Goal: Check status: Check status

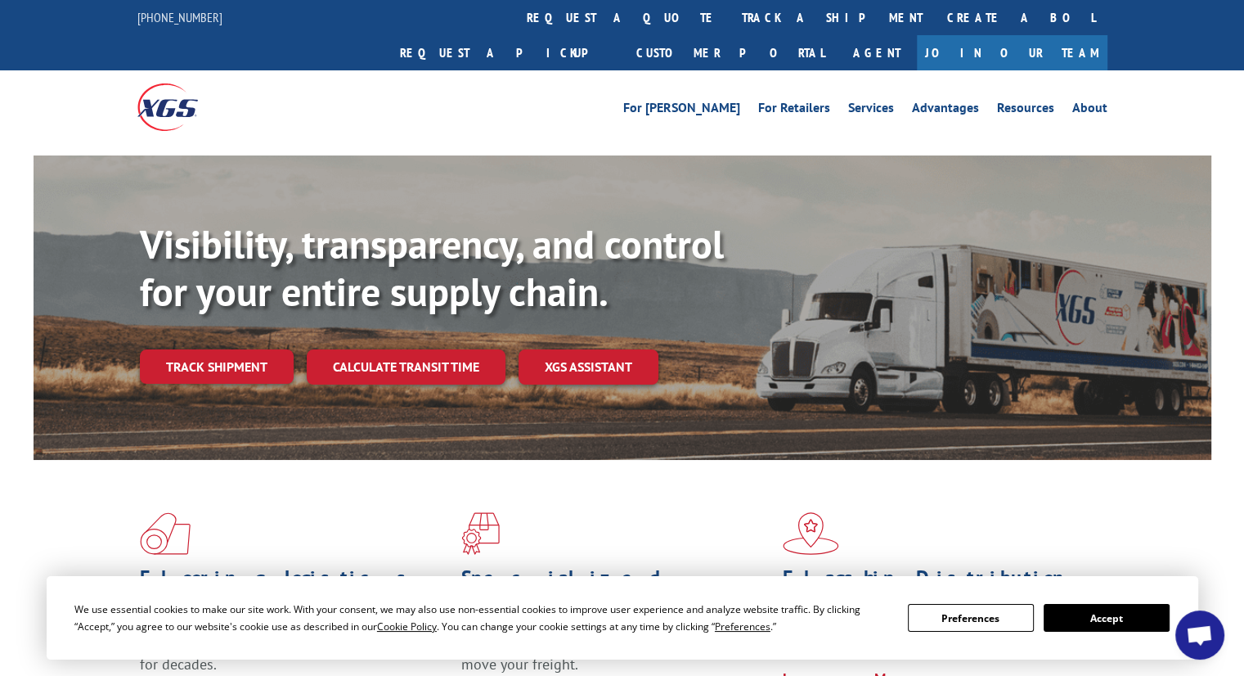
click at [730, 7] on link "track a shipment" at bounding box center [832, 17] width 205 height 35
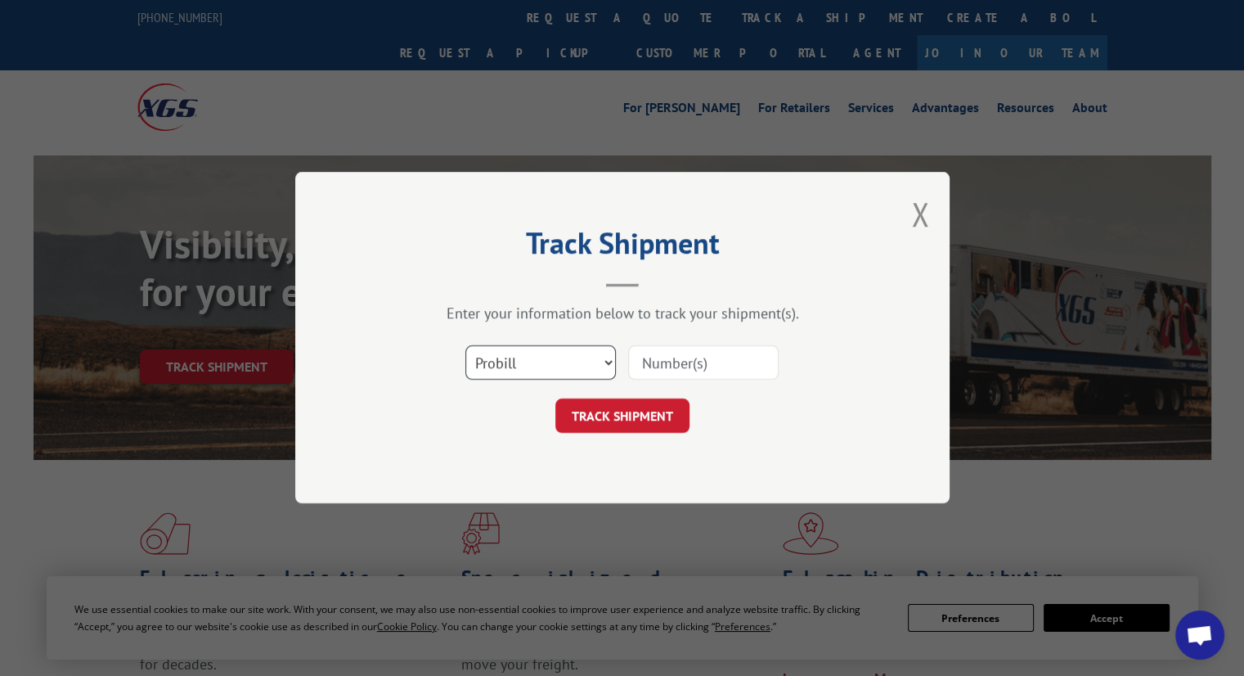
click at [486, 351] on select "Select category... Probill BOL PO" at bounding box center [541, 363] width 151 height 34
select select "po"
click at [466, 346] on select "Select category... Probill BOL PO" at bounding box center [541, 363] width 151 height 34
drag, startPoint x: 675, startPoint y: 367, endPoint x: 655, endPoint y: 400, distance: 38.2
click at [675, 367] on input at bounding box center [703, 363] width 151 height 34
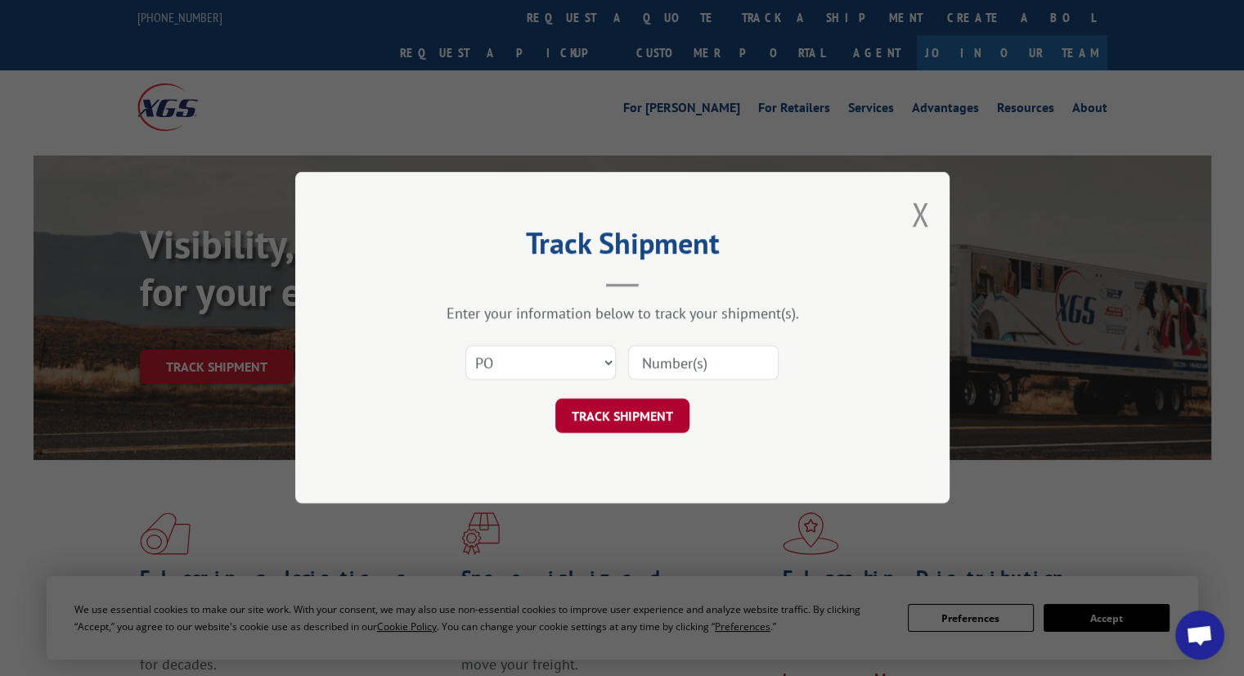
paste input "297274231"
type input "297274231"
click at [651, 407] on button "TRACK SHIPMENT" at bounding box center [623, 416] width 134 height 34
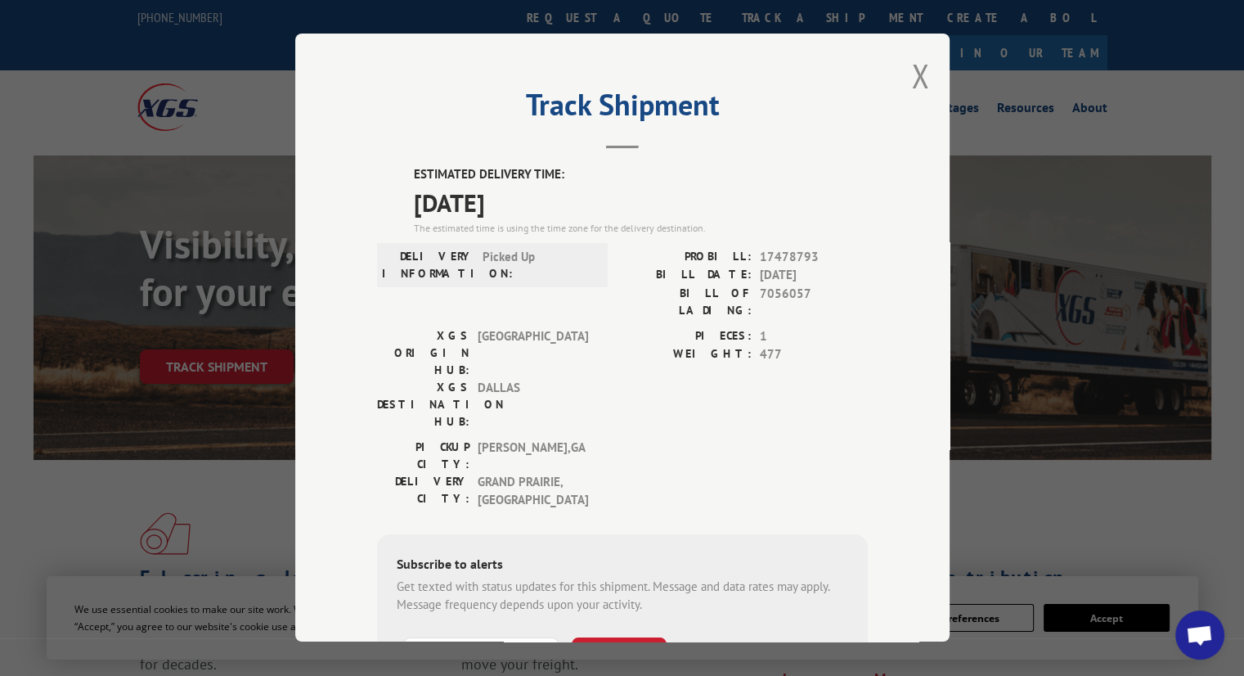
click at [903, 83] on div "Track Shipment ESTIMATED DELIVERY TIME: [DATE] The estimated time is using the …" at bounding box center [622, 338] width 655 height 608
click at [925, 78] on div "Track Shipment ESTIMATED DELIVERY TIME: [DATE] The estimated time is using the …" at bounding box center [622, 338] width 655 height 608
click at [917, 77] on button "Close modal" at bounding box center [920, 75] width 18 height 43
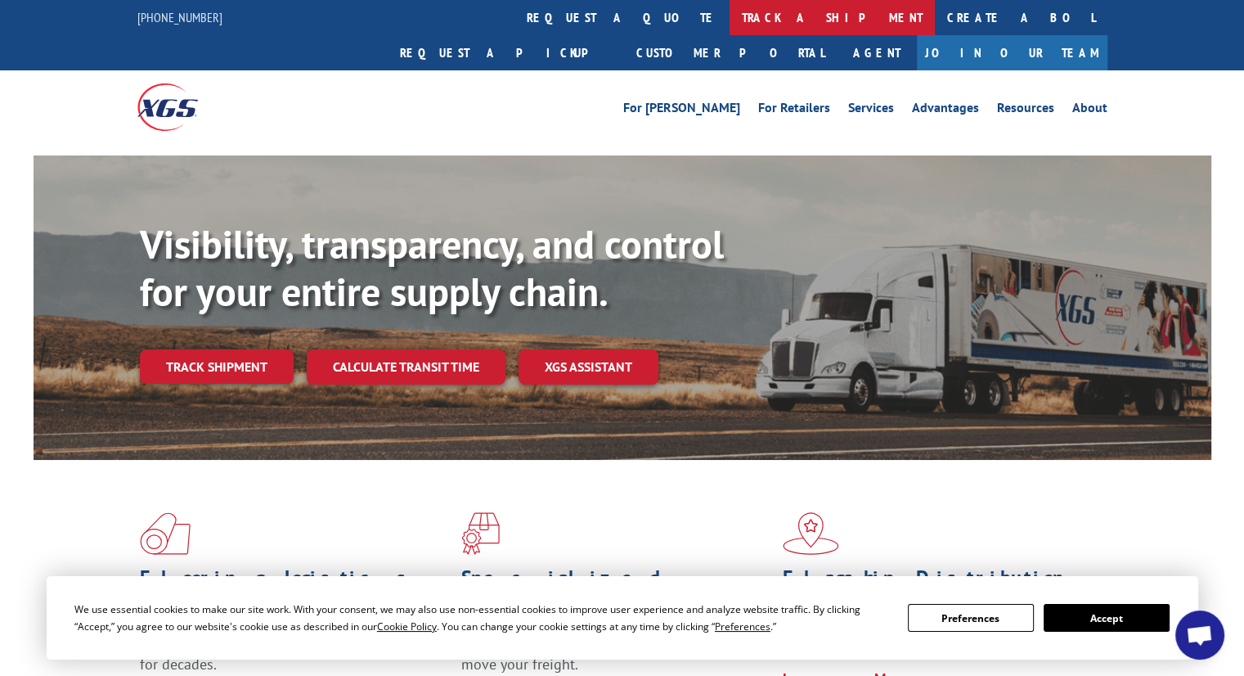
click at [730, 14] on link "track a shipment" at bounding box center [832, 17] width 205 height 35
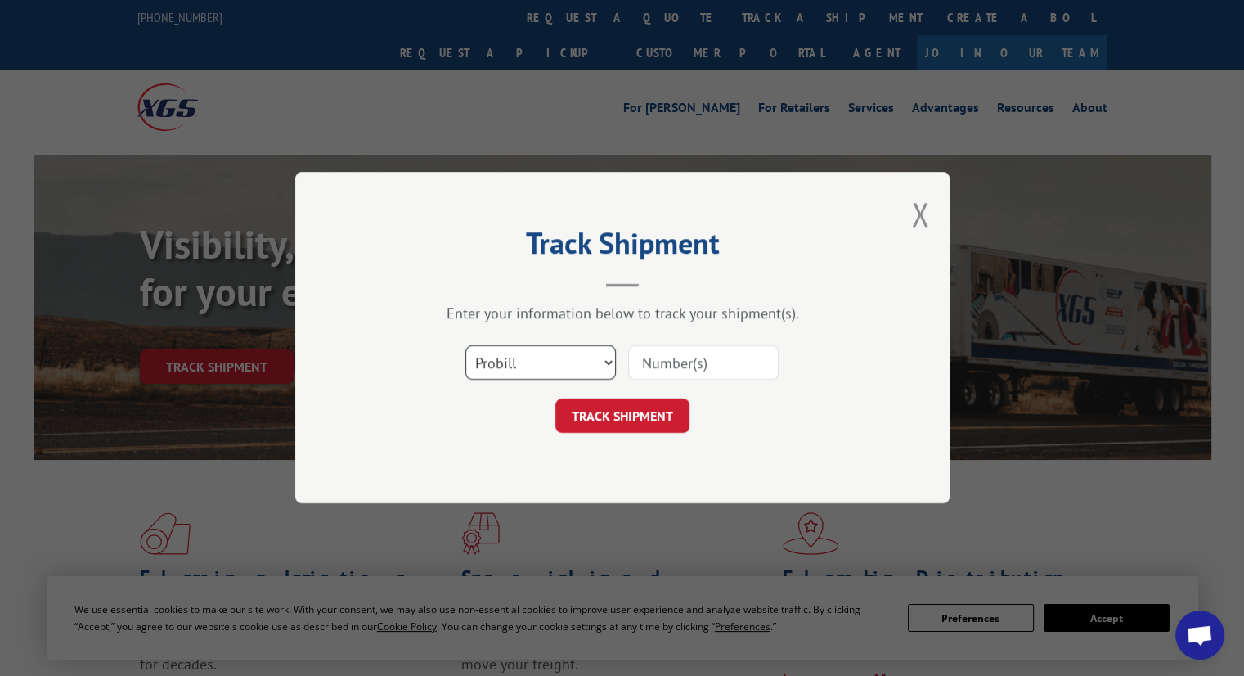
drag, startPoint x: 559, startPoint y: 361, endPoint x: 560, endPoint y: 374, distance: 13.1
click at [559, 361] on select "Select category... Probill BOL PO" at bounding box center [541, 363] width 151 height 34
select select "po"
click at [466, 346] on select "Select category... Probill BOL PO" at bounding box center [541, 363] width 151 height 34
click at [691, 361] on input at bounding box center [703, 363] width 151 height 34
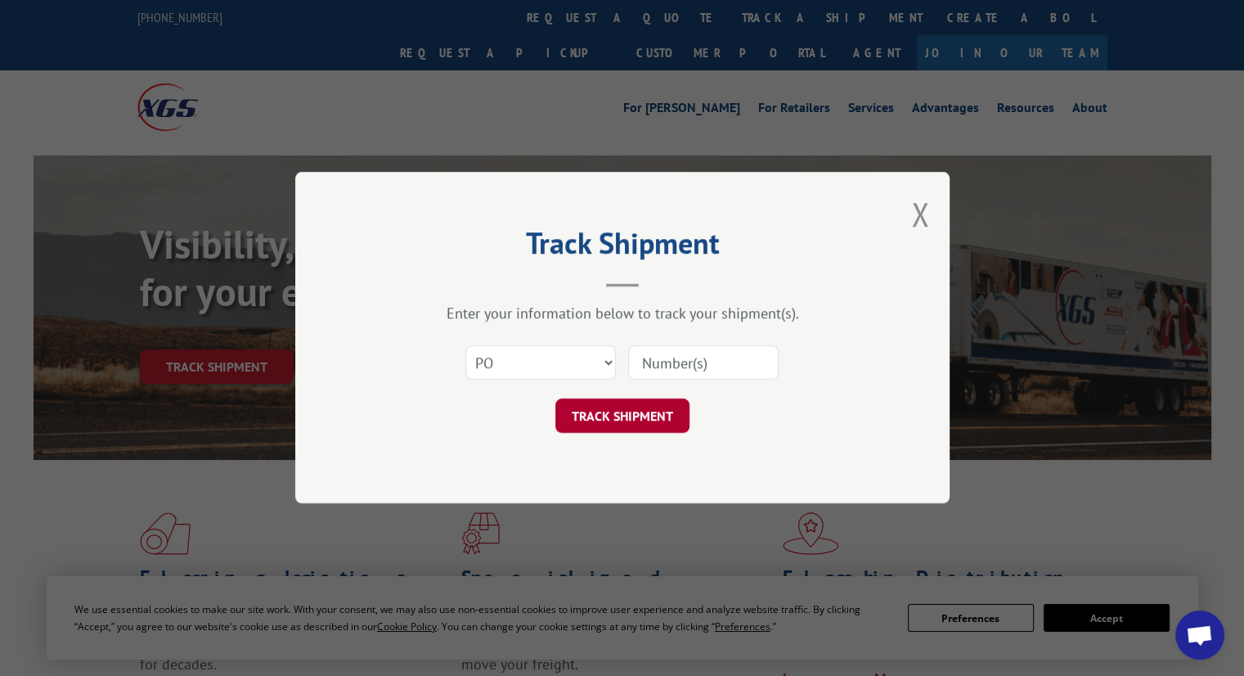
paste input "297236526"
type input "297236526"
click at [644, 403] on button "TRACK SHIPMENT" at bounding box center [623, 416] width 134 height 34
